Goal: Task Accomplishment & Management: Manage account settings

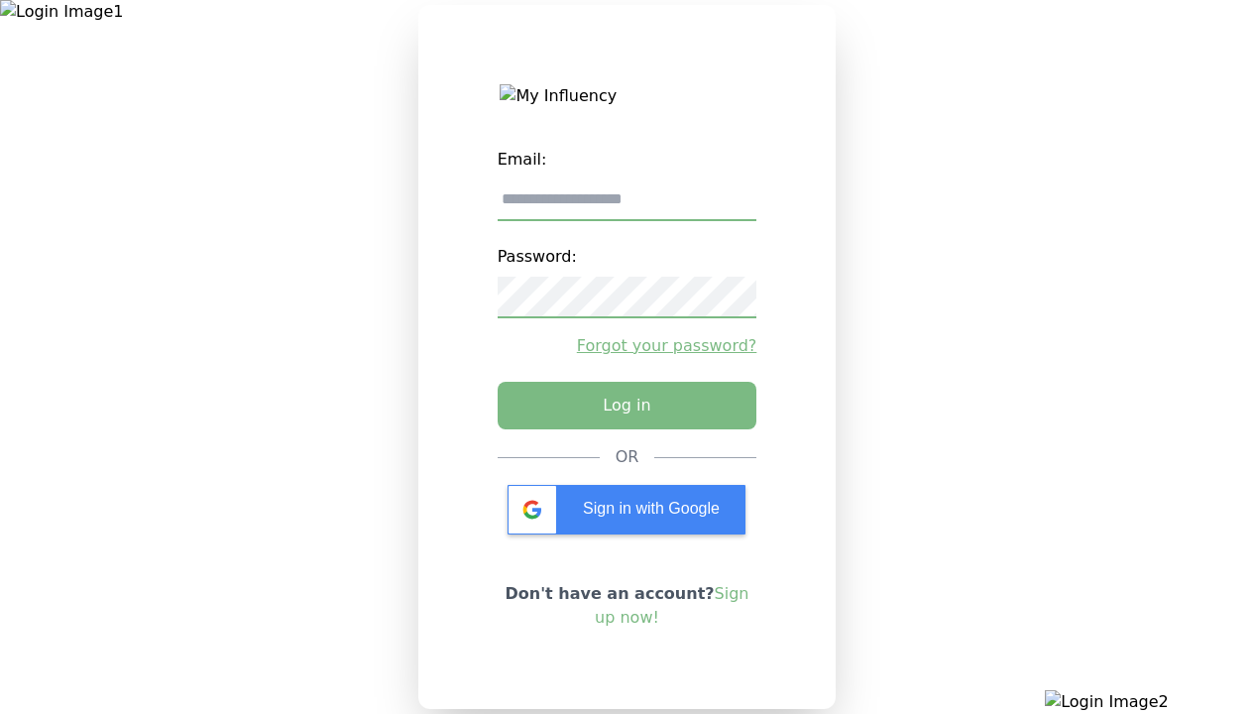
click at [626, 207] on input "email" at bounding box center [628, 200] width 260 height 42
type input "**********"
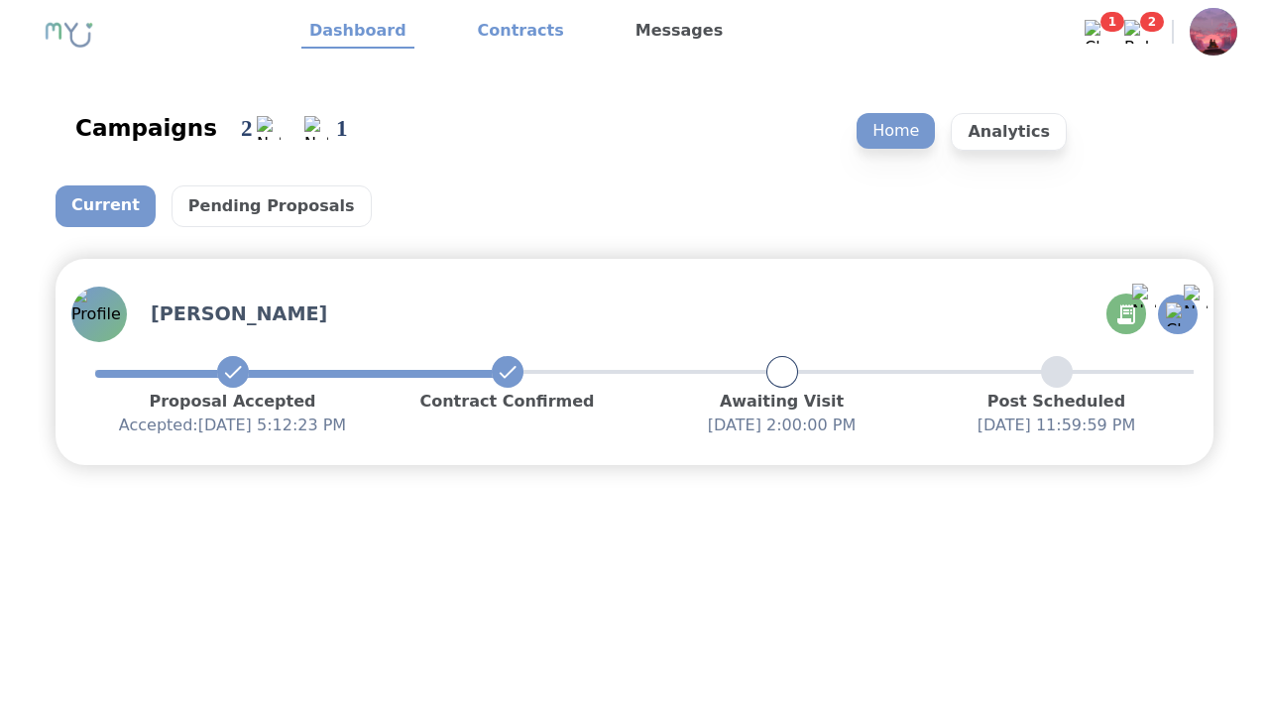
click at [508, 32] on link "Contracts" at bounding box center [521, 32] width 102 height 34
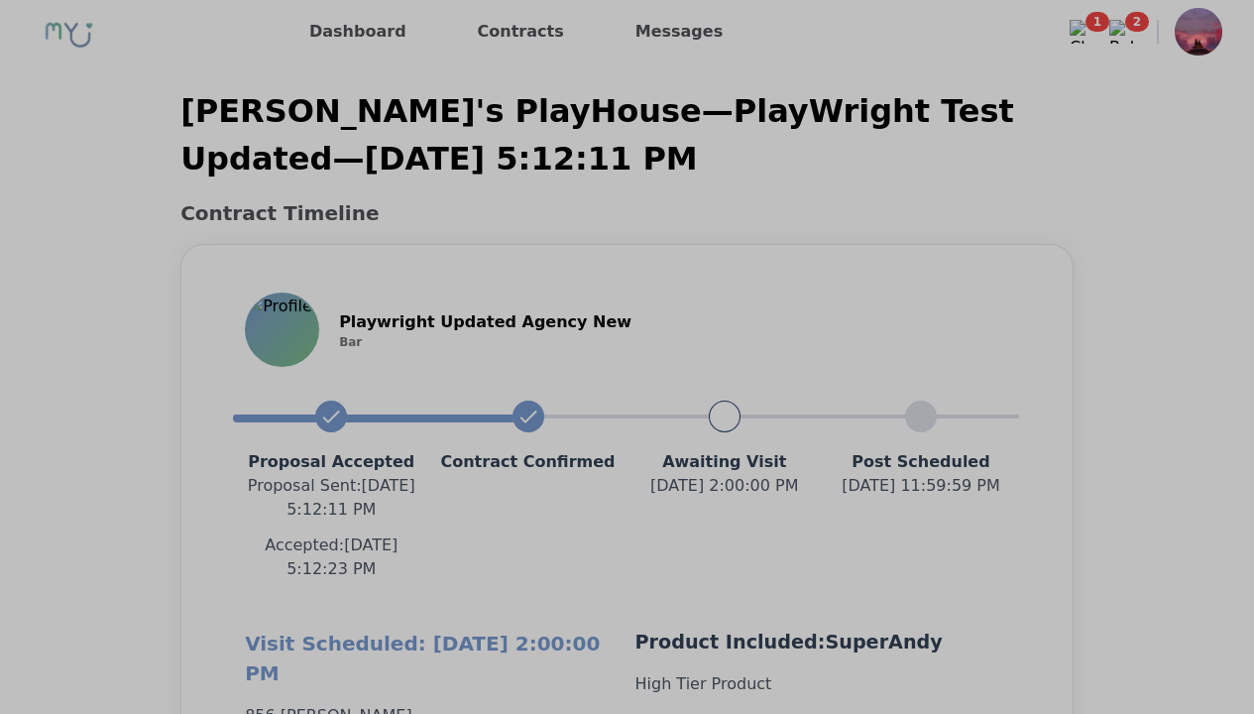
scroll to position [1770, 0]
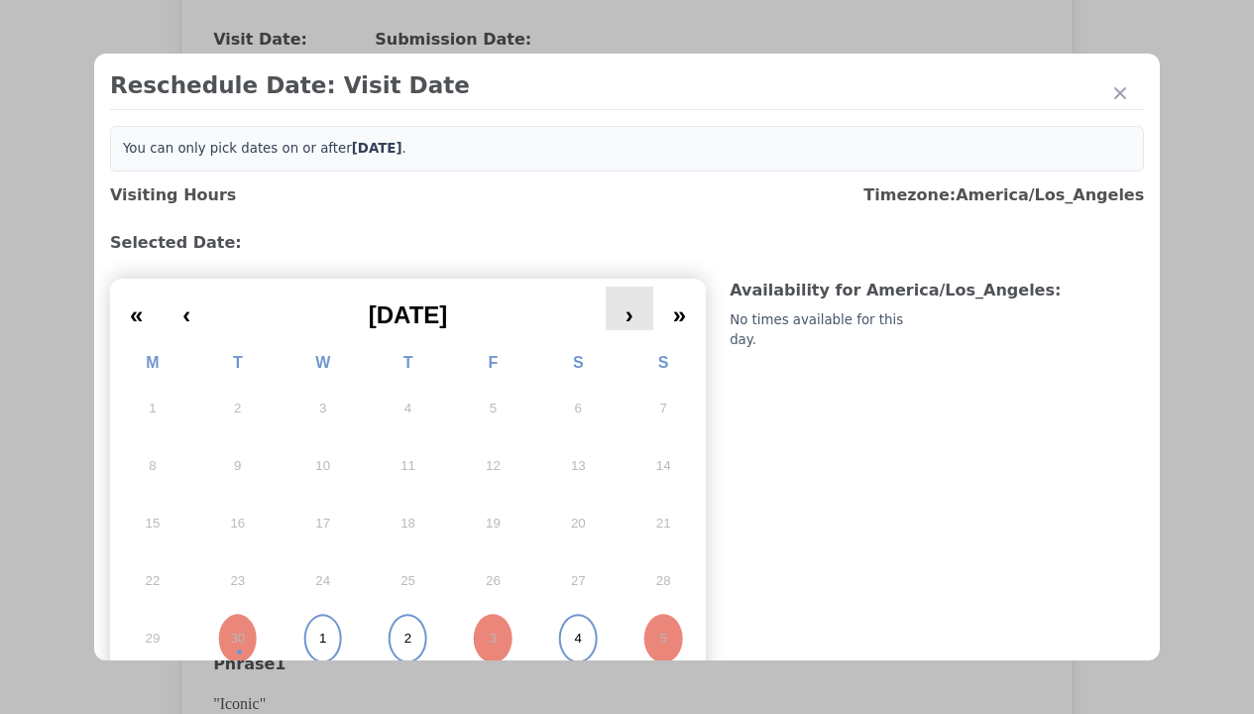
click at [623, 308] on button "›" at bounding box center [630, 308] width 48 height 44
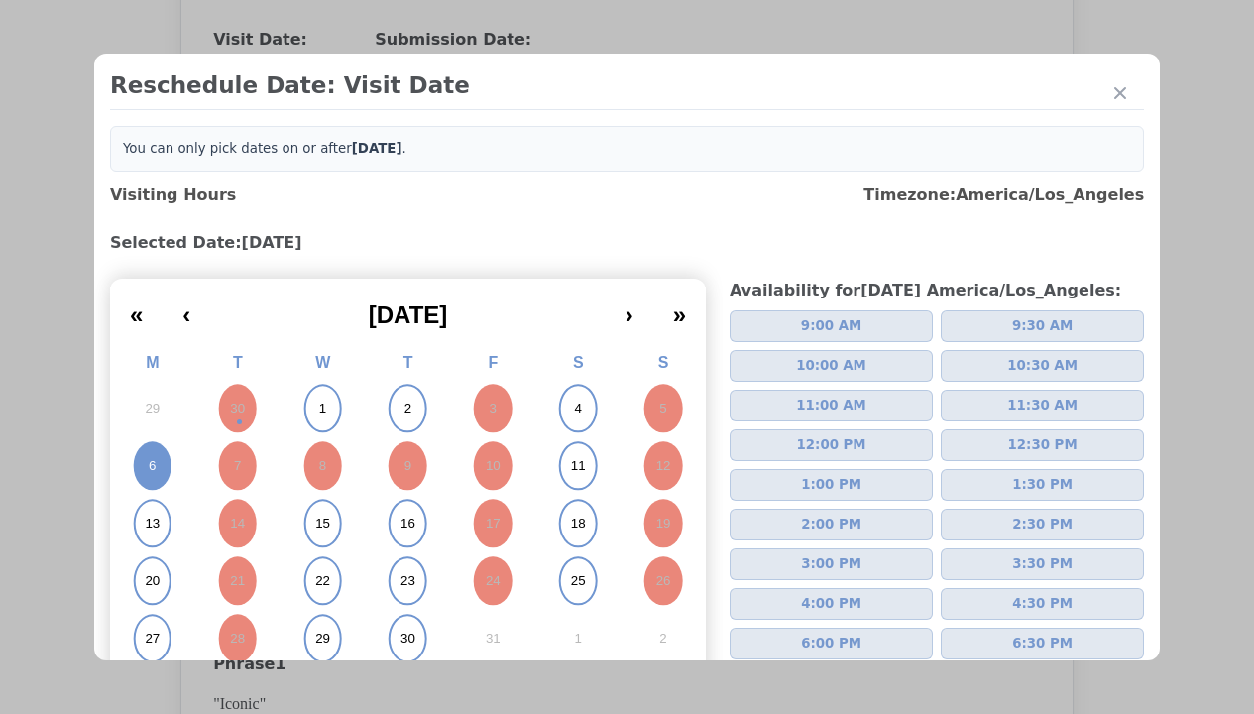
click at [823, 524] on span "2:00 PM" at bounding box center [831, 524] width 60 height 20
click at [314, 448] on div "Update Submission Date" at bounding box center [315, 446] width 164 height 20
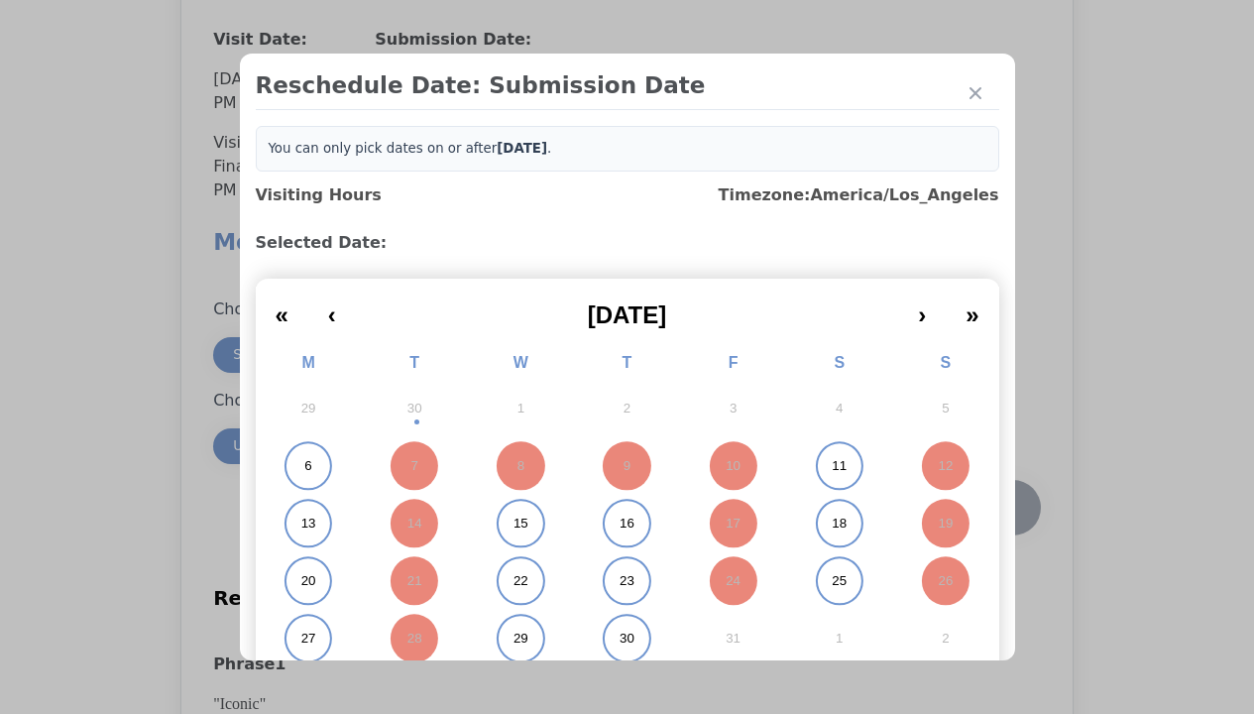
click at [304, 466] on abbr "6" at bounding box center [307, 466] width 7 height 18
click at [971, 509] on div "Submit Date Change" at bounding box center [972, 508] width 98 height 40
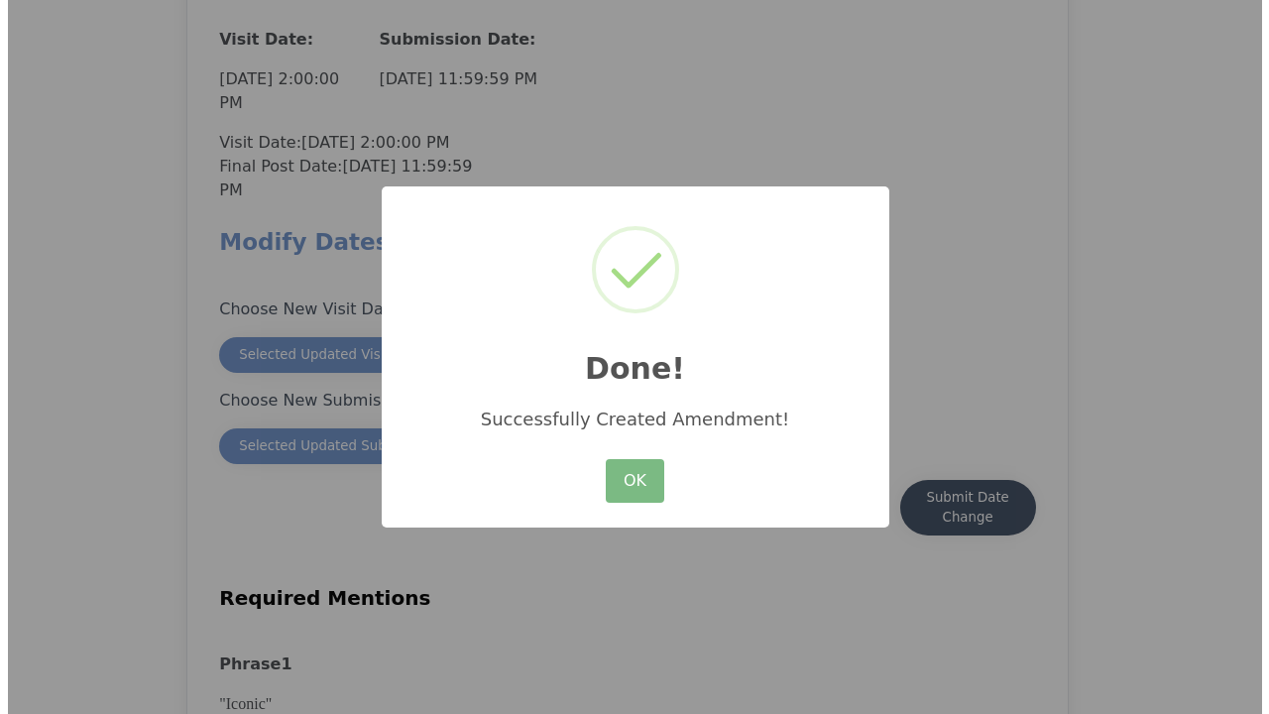
scroll to position [1741, 0]
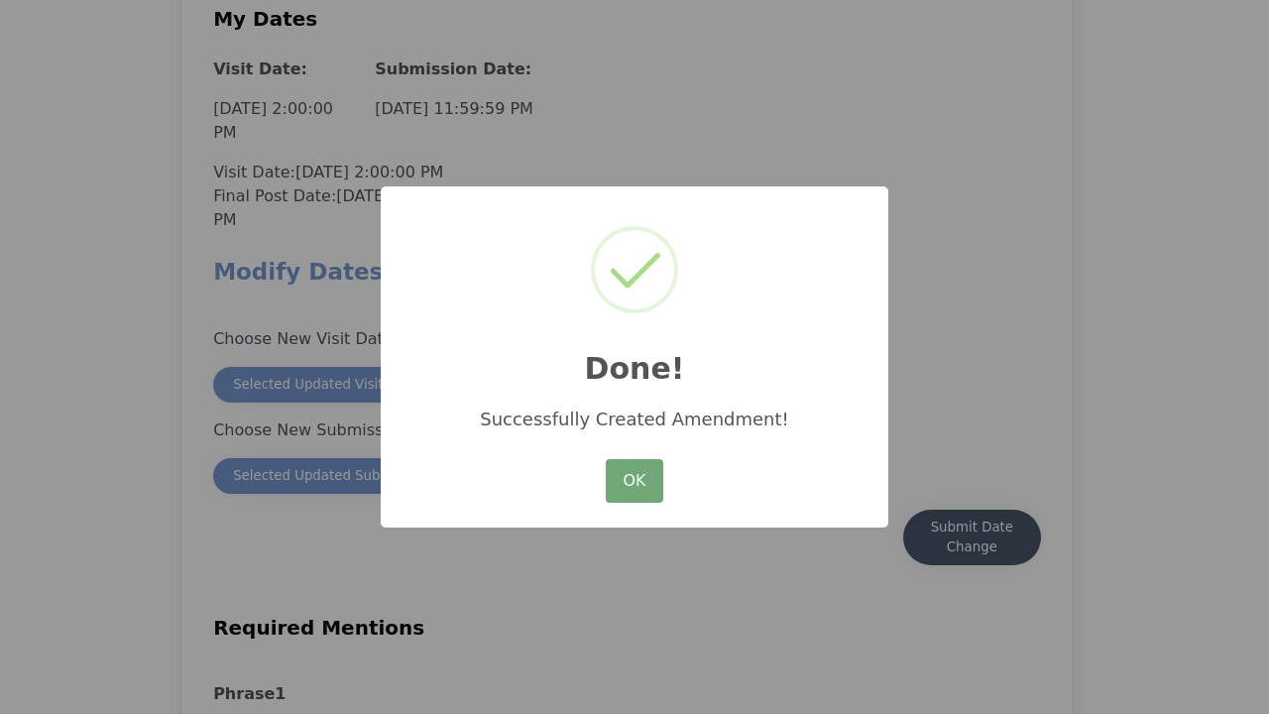
click at [633, 482] on button "OK" at bounding box center [634, 481] width 57 height 44
